Goal: Navigation & Orientation: Find specific page/section

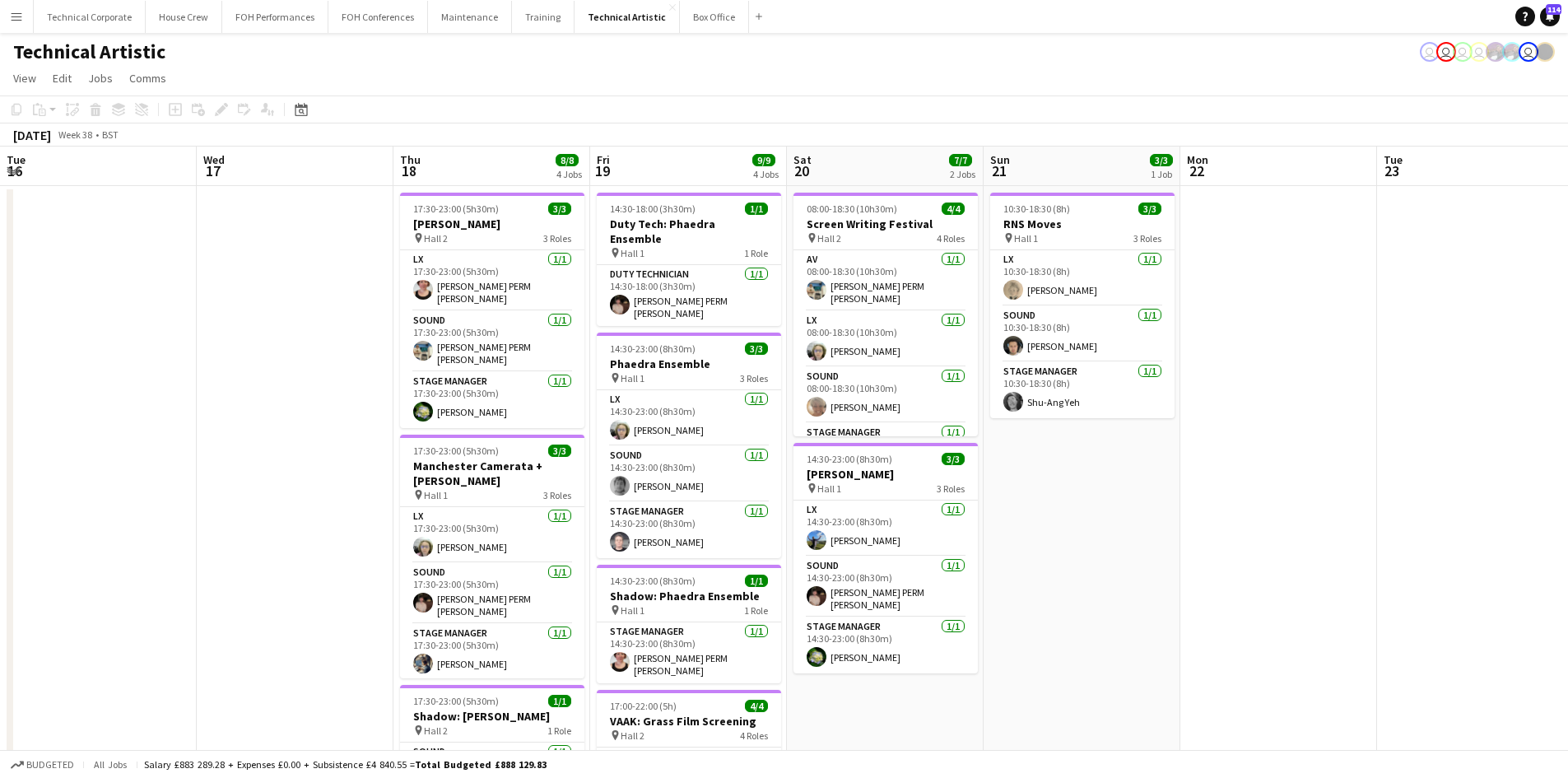
scroll to position [0, 413]
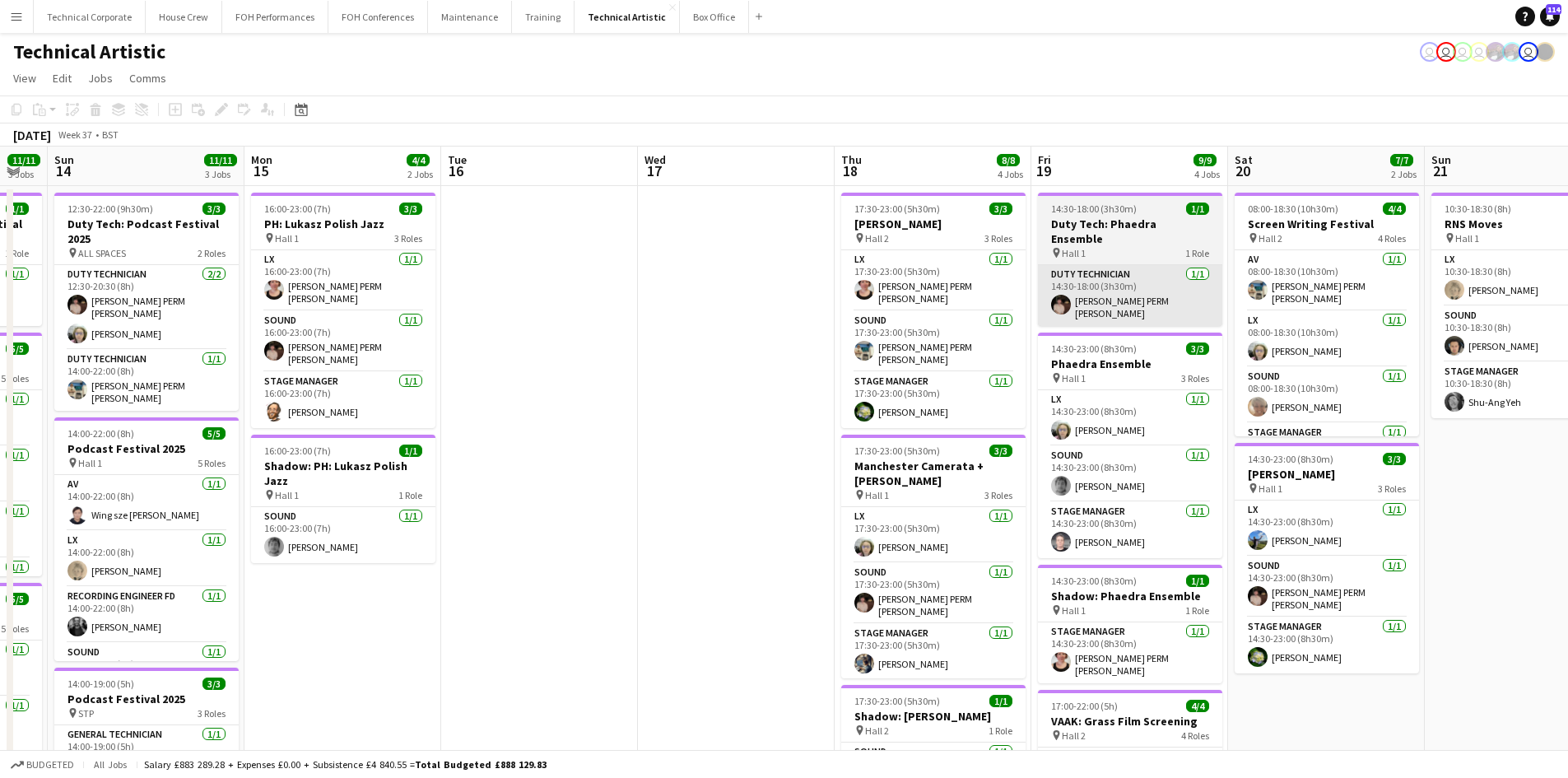
drag, startPoint x: 721, startPoint y: 566, endPoint x: 1056, endPoint y: 255, distance: 457.1
click at [1435, 409] on app-calendar-viewport "Fri 12 10/10 2 Jobs Sat 13 11/11 3 Jobs Sun 14 11/11 3 Jobs Mon 15 4/4 2 Jobs T…" at bounding box center [784, 664] width 1568 height 1037
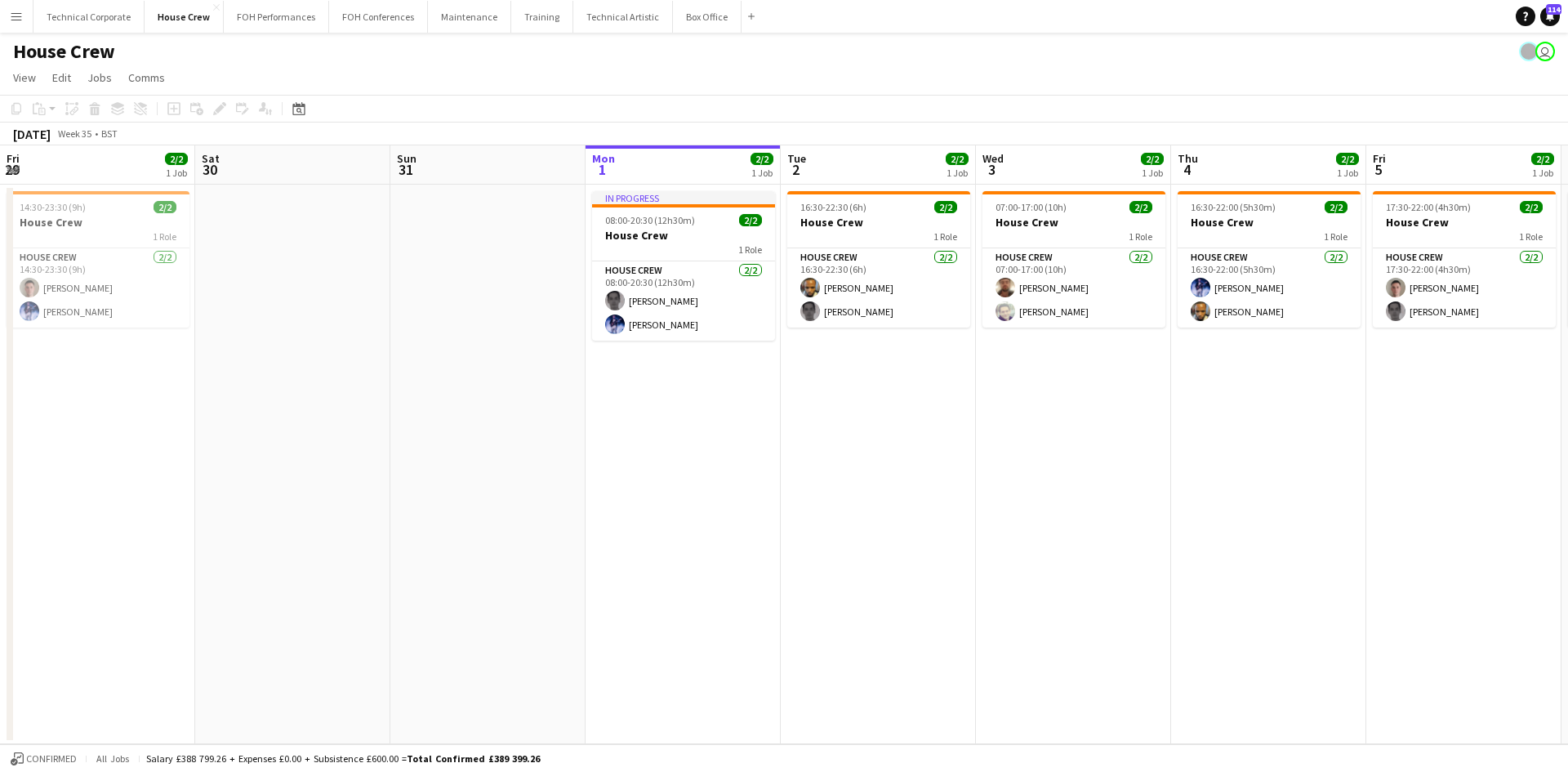
scroll to position [0, 391]
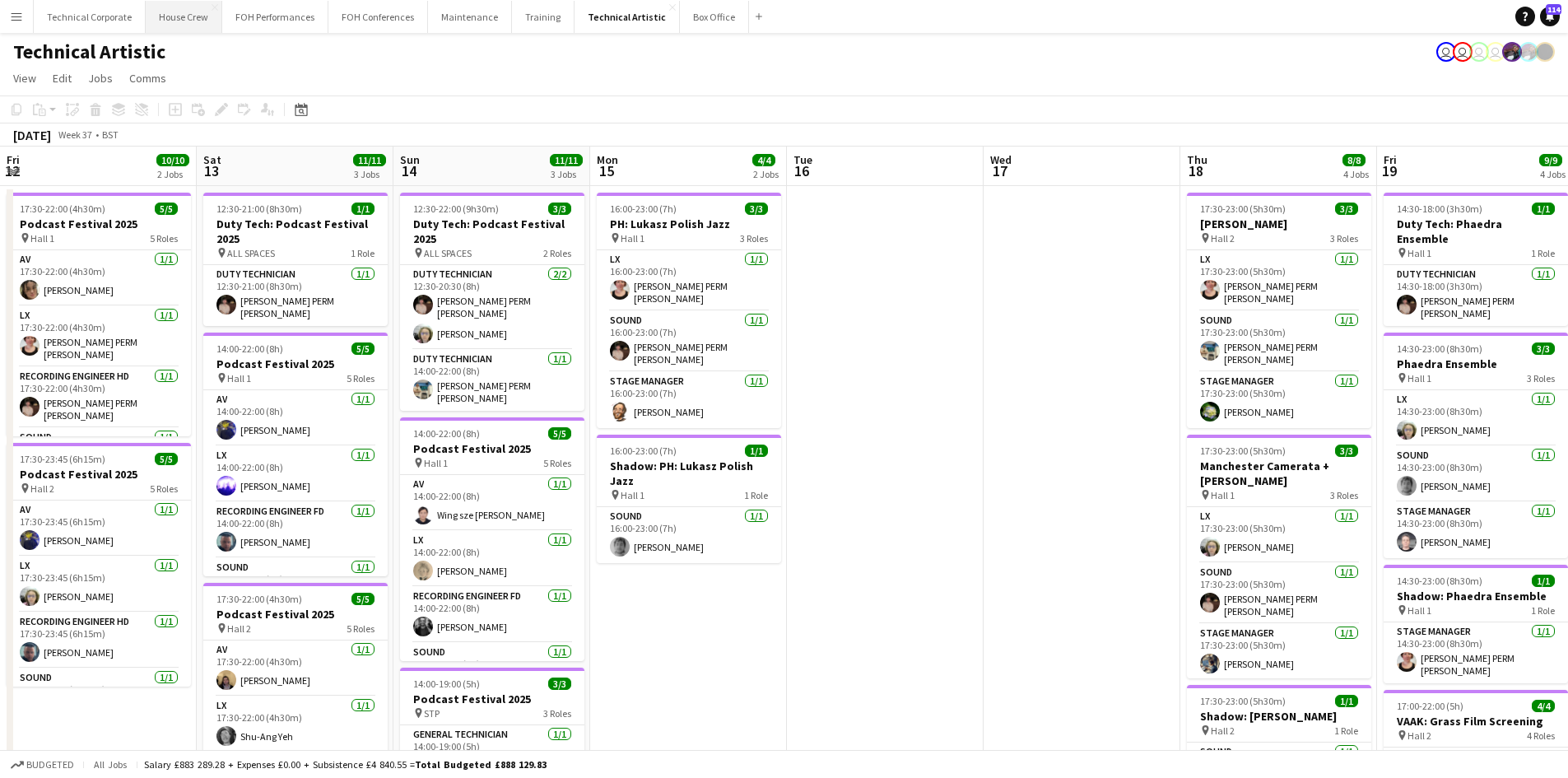
scroll to position [0, 486]
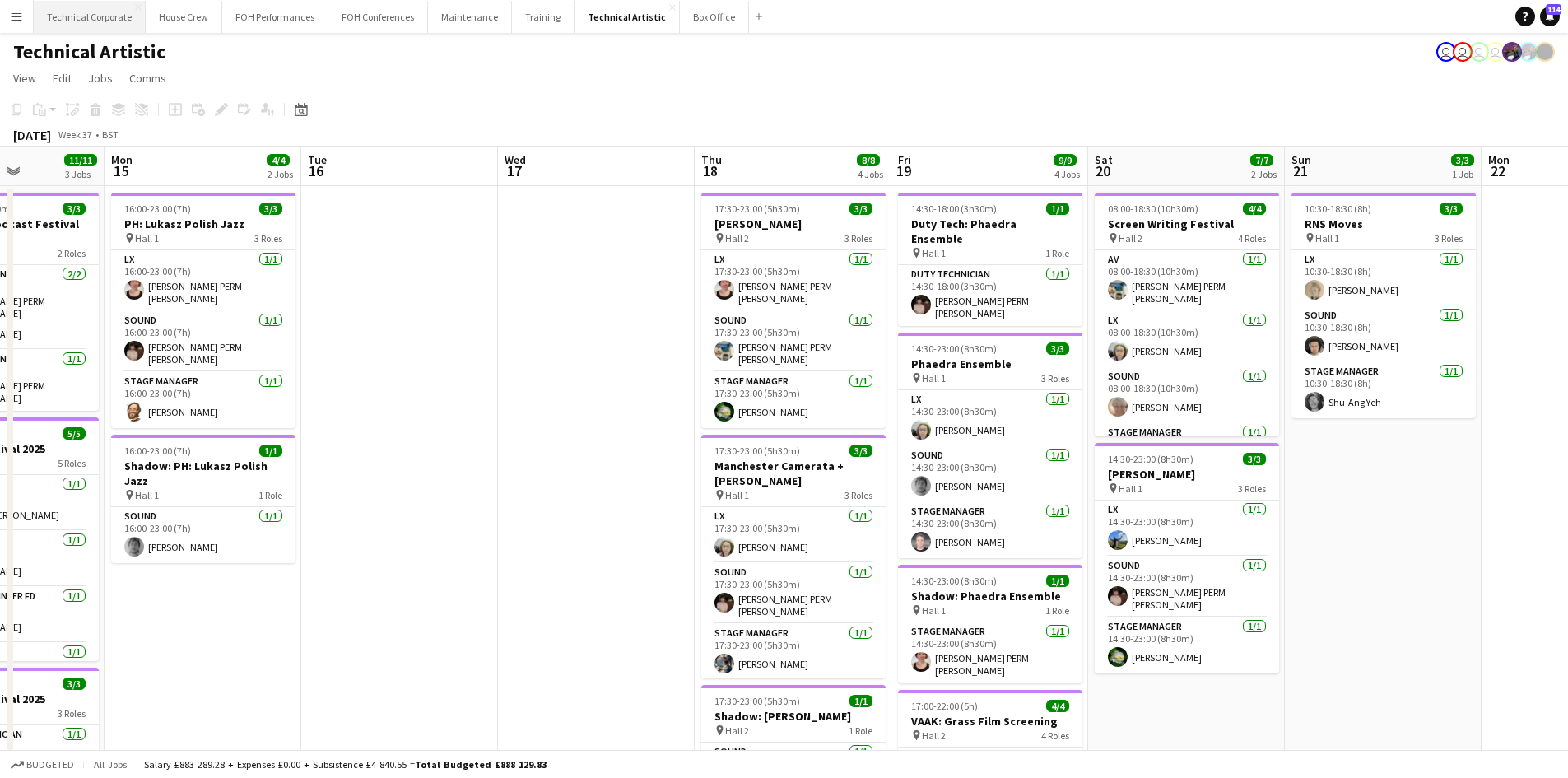
click at [103, 18] on button "Technical Corporate Close" at bounding box center [90, 17] width 112 height 32
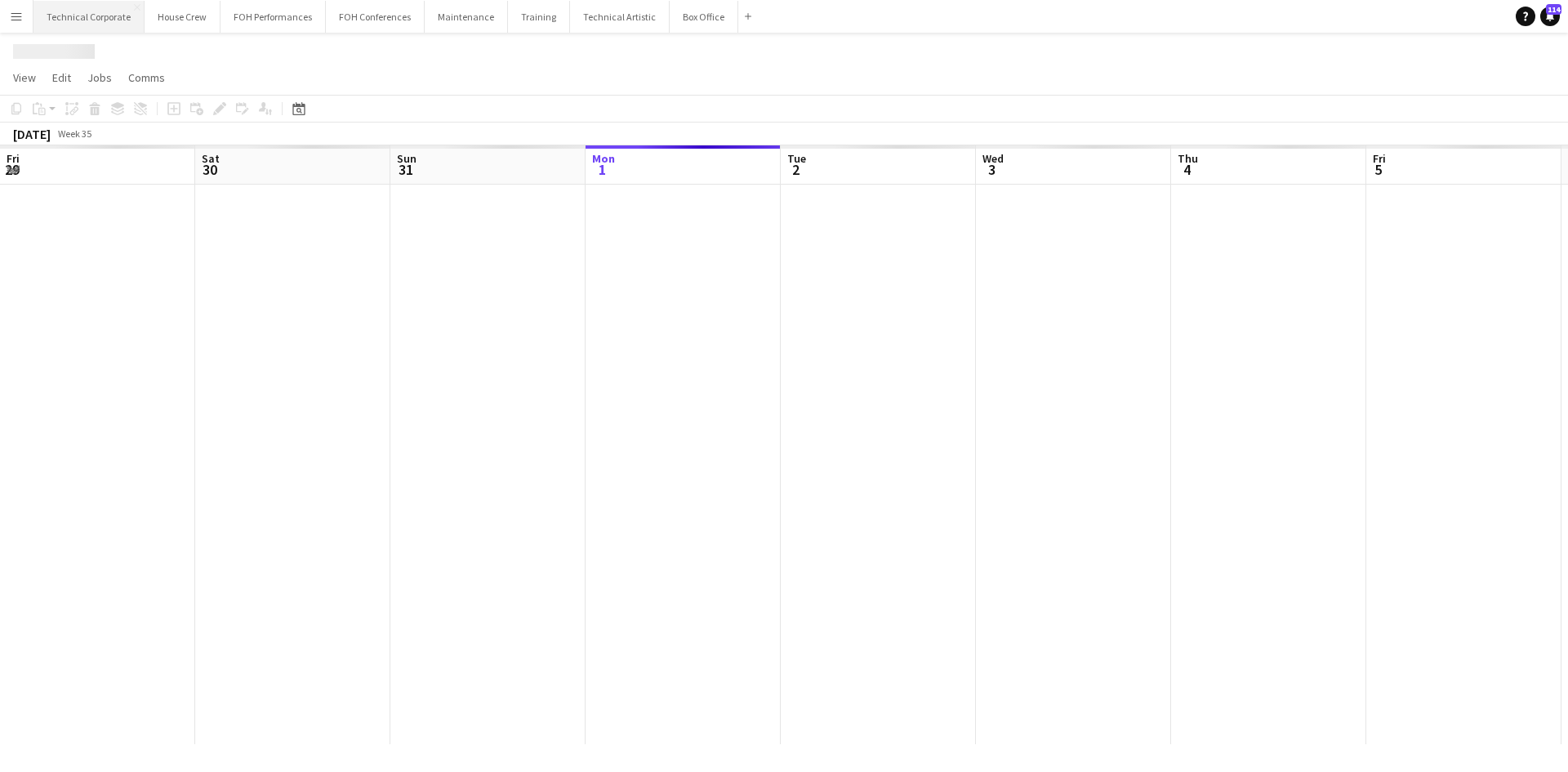
scroll to position [0, 391]
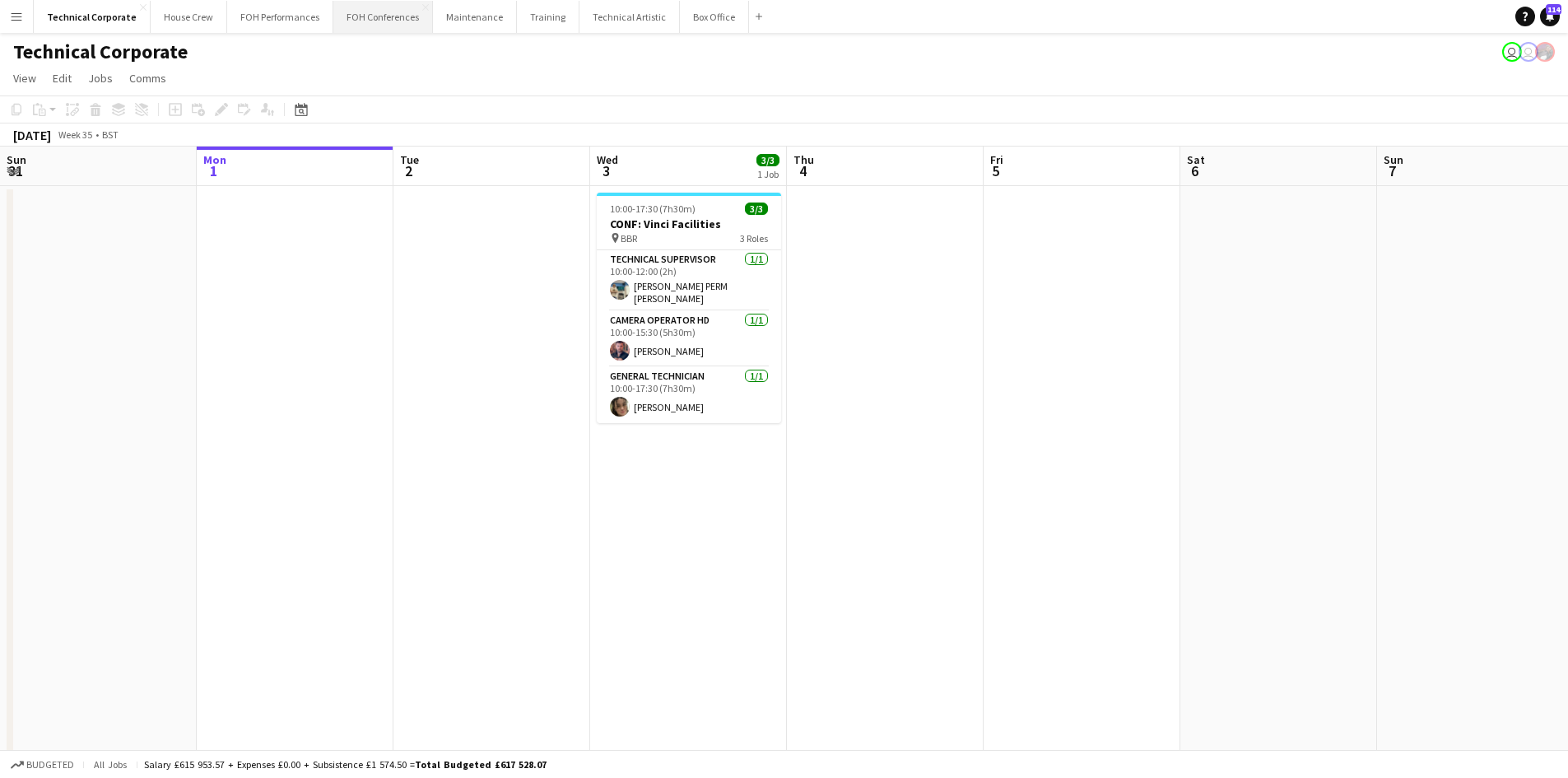
click at [419, 20] on button "FOH Conferences Close" at bounding box center [383, 17] width 100 height 32
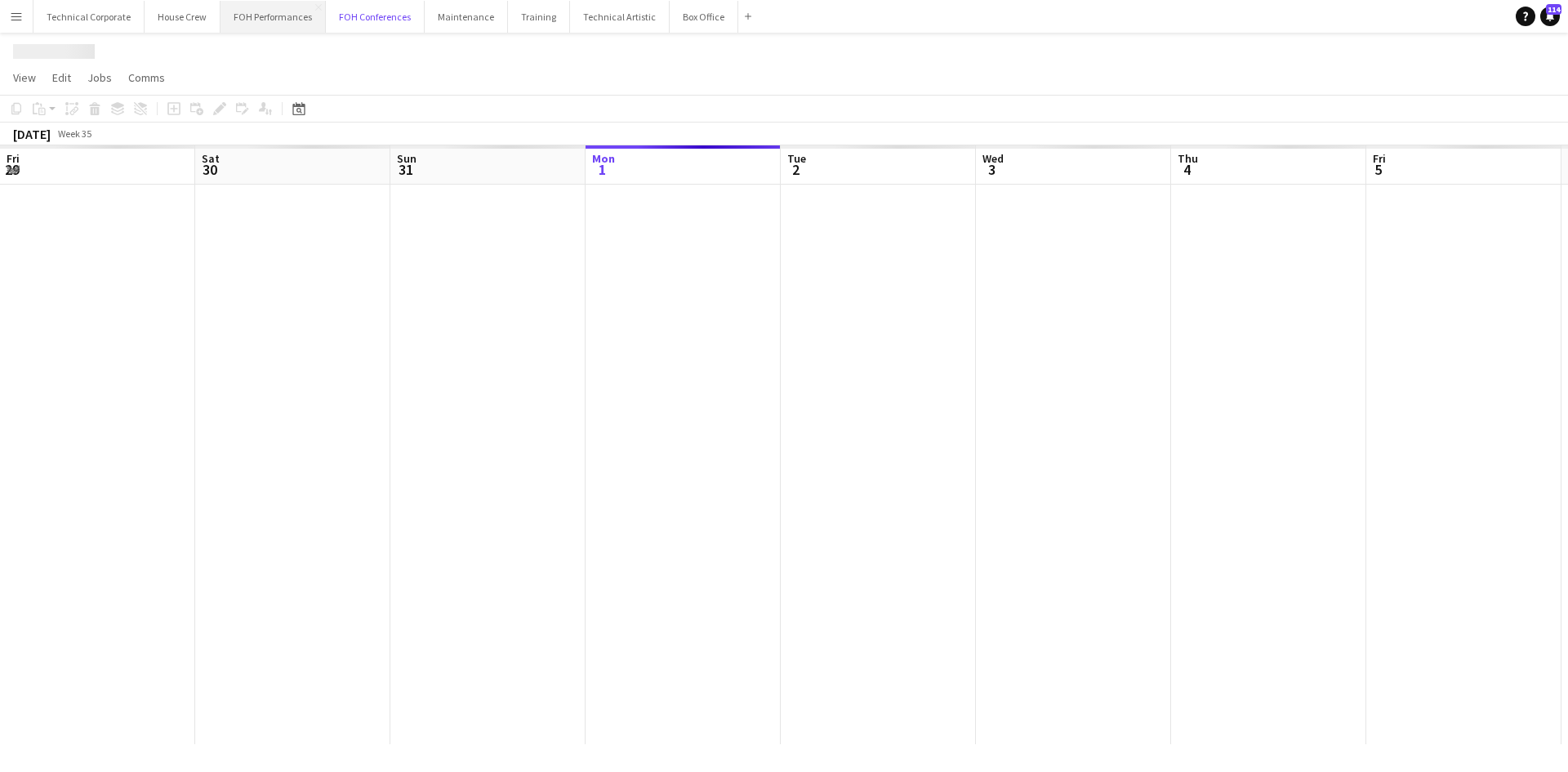
scroll to position [0, 391]
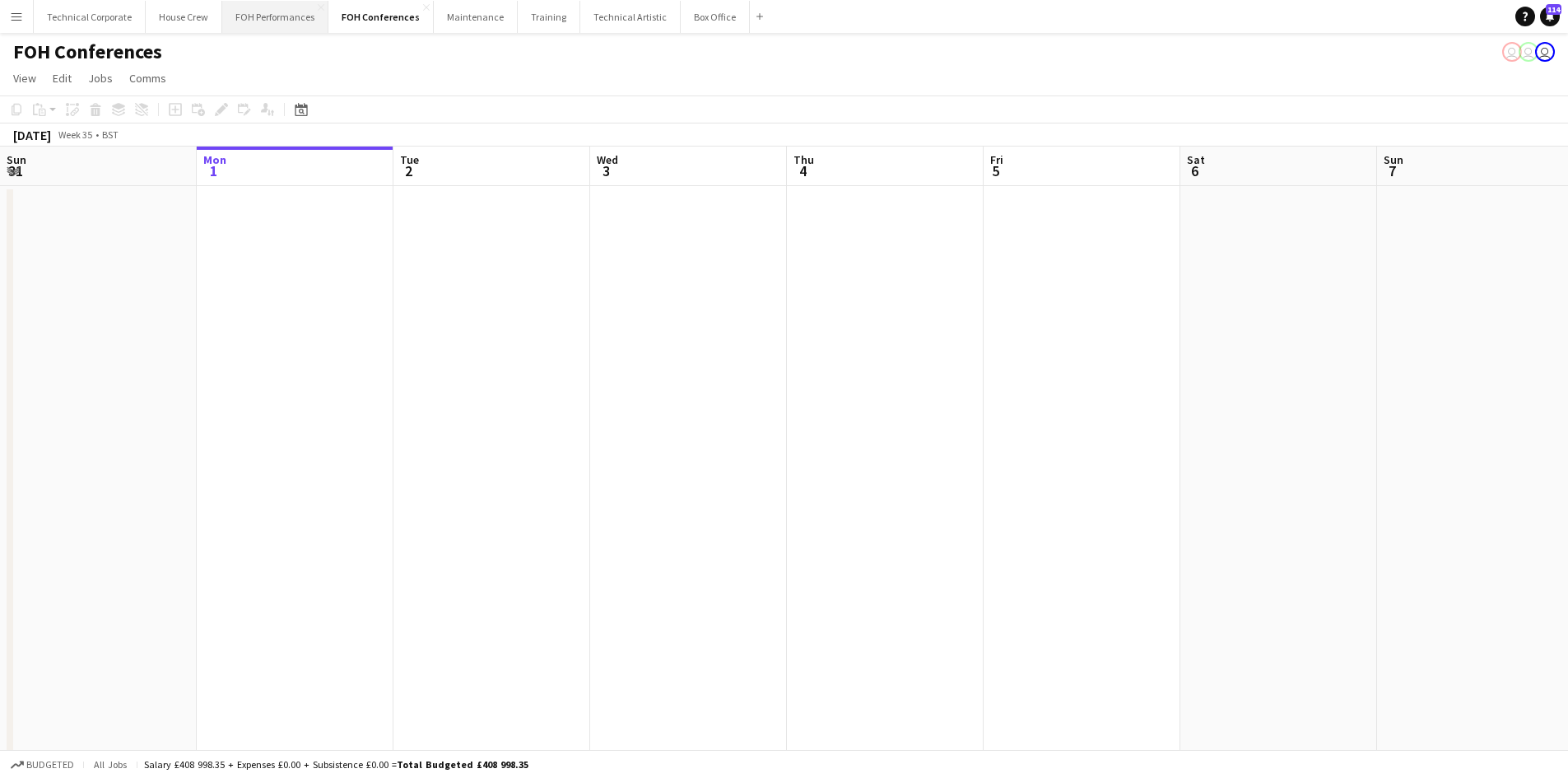
click at [242, 13] on button "FOH Performances Close" at bounding box center [275, 17] width 106 height 32
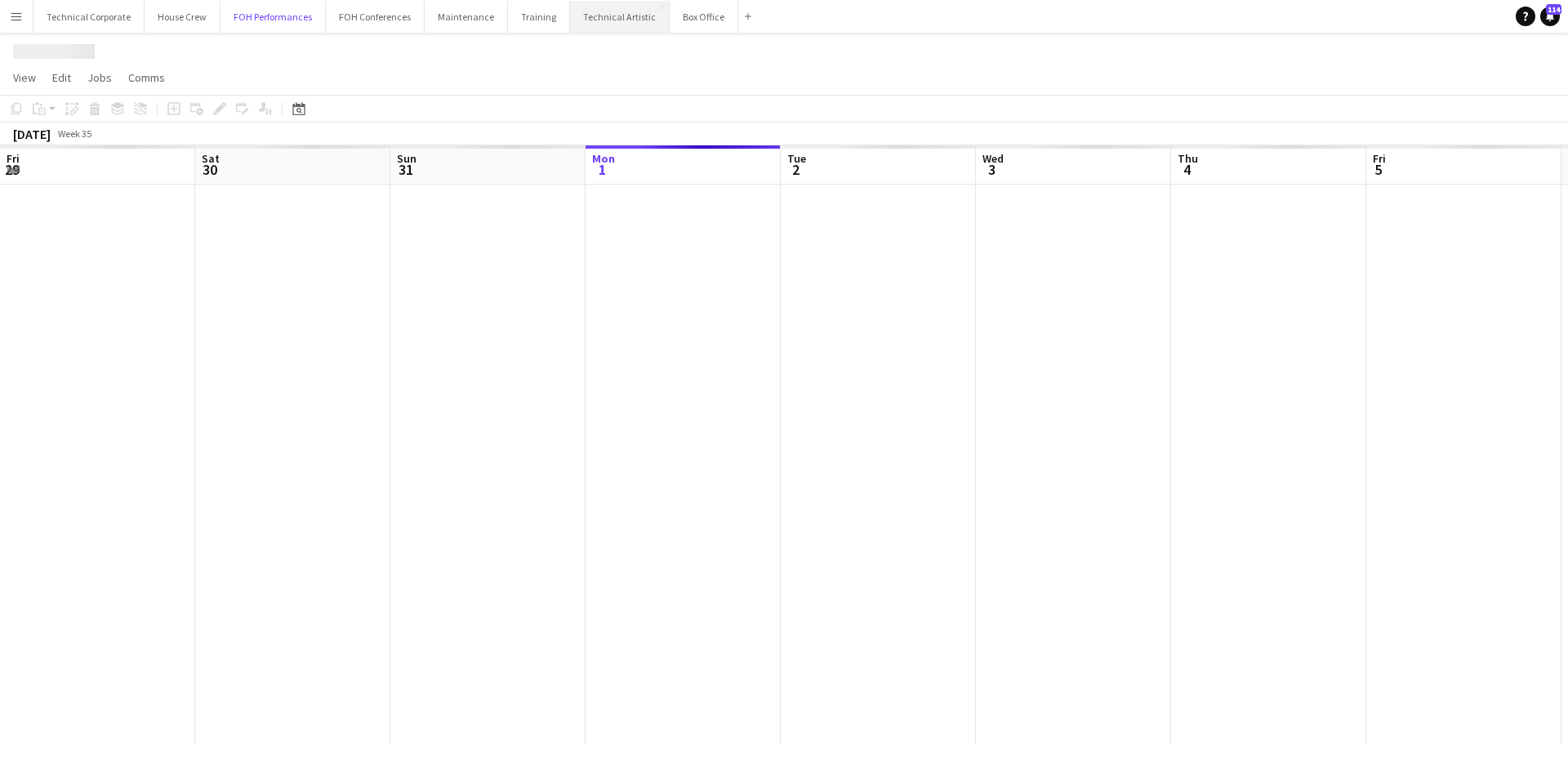
scroll to position [0, 391]
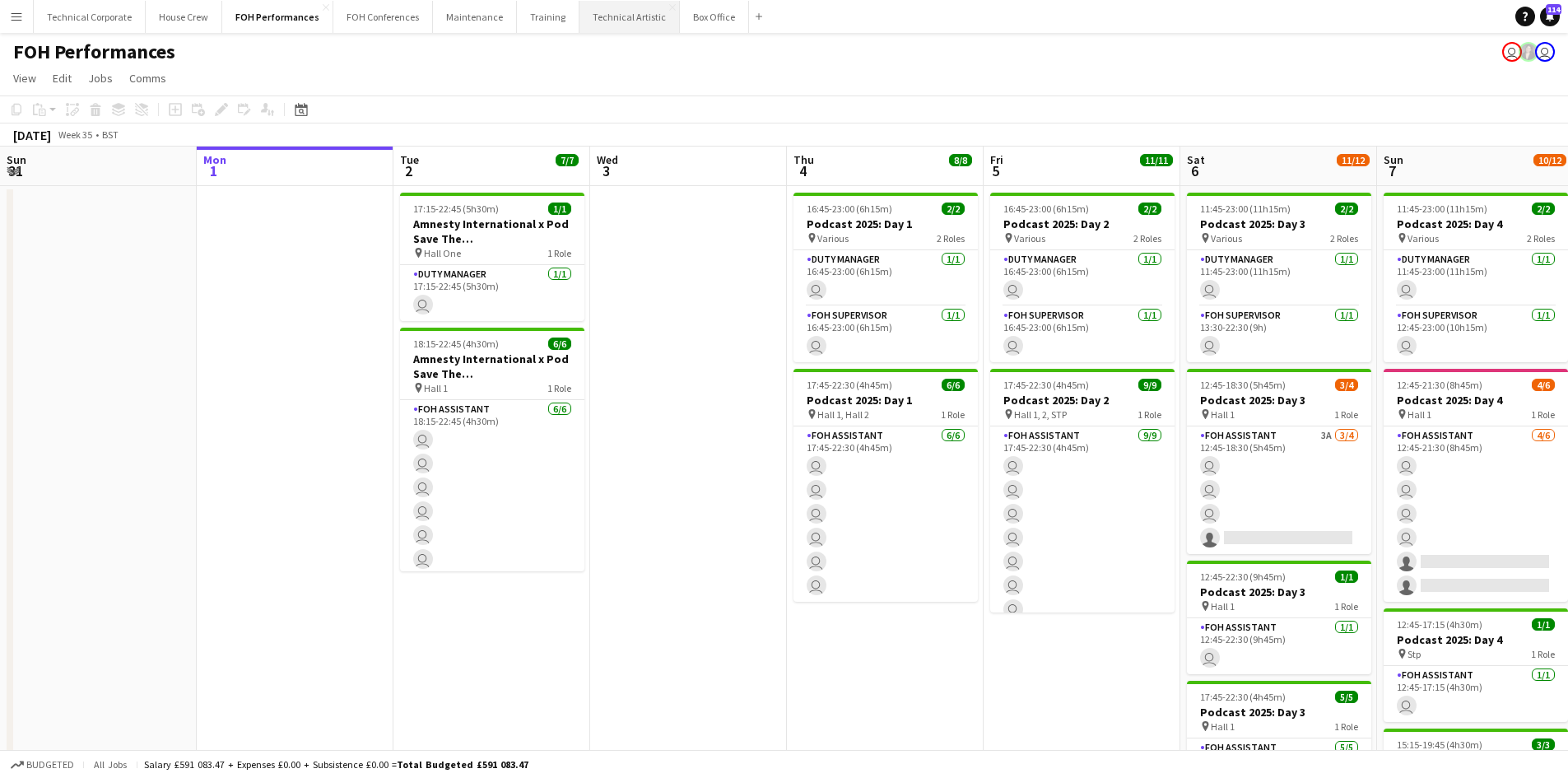
click at [589, 21] on button "Technical Artistic Close" at bounding box center [629, 17] width 101 height 32
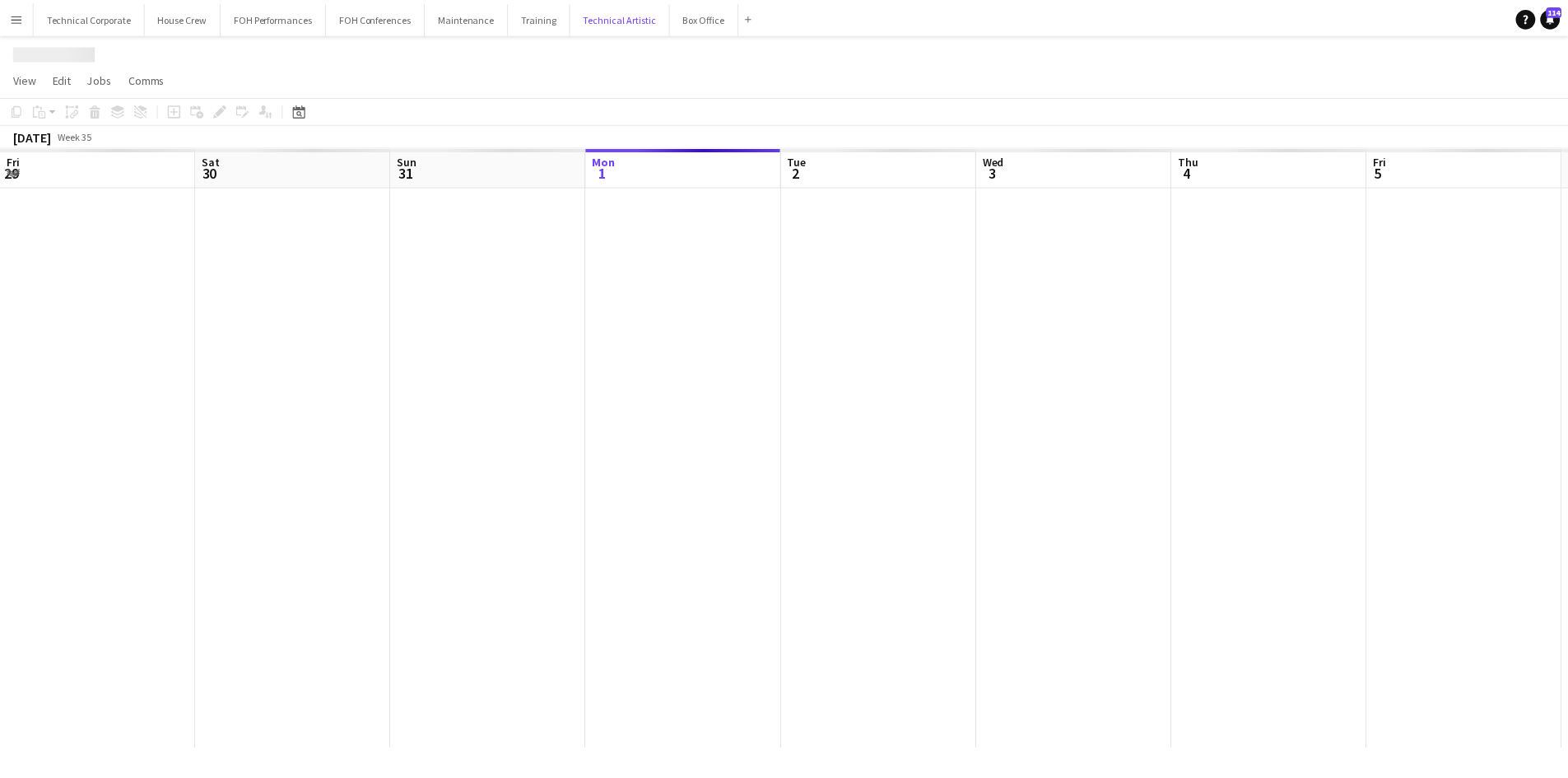
scroll to position [0, 394]
